Goal: Task Accomplishment & Management: Manage account settings

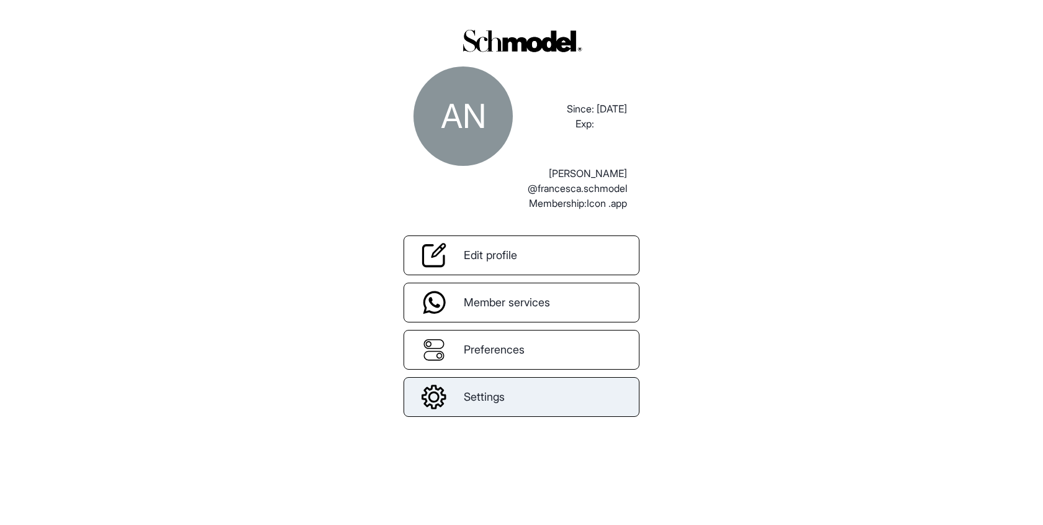
click at [505, 397] on span "Settings" at bounding box center [484, 396] width 41 height 17
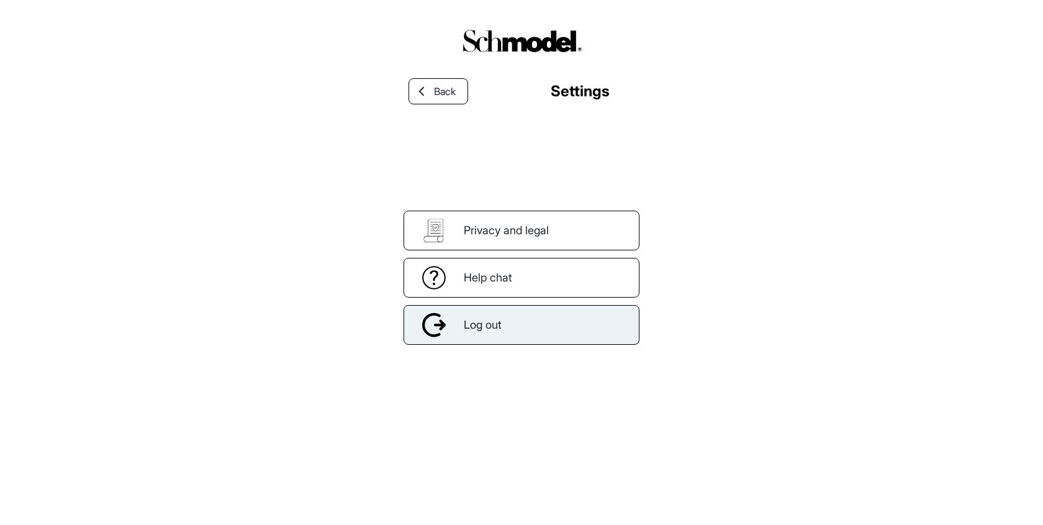
click at [522, 324] on div "Log out" at bounding box center [522, 325] width 236 height 40
